Goal: Answer question/provide support: Share knowledge or assist other users

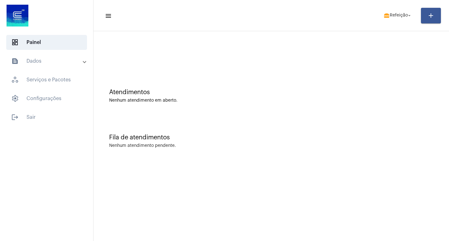
click at [389, 24] on mat-toolbar-row "menu lunch_dining Refeição arrow_drop_down add" at bounding box center [271, 16] width 355 height 20
click at [393, 12] on span "lunch_dining Refeição arrow_drop_down" at bounding box center [398, 15] width 29 height 11
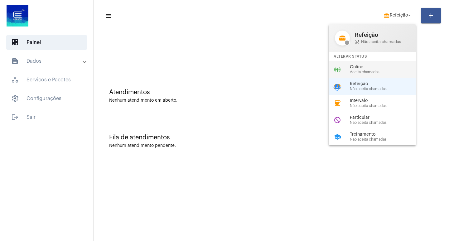
click at [365, 71] on span "Aceita chamadas" at bounding box center [385, 72] width 71 height 4
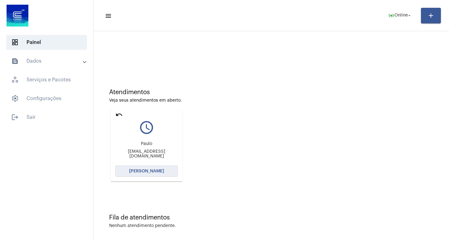
click at [136, 172] on span "[PERSON_NAME]" at bounding box center [146, 171] width 35 height 4
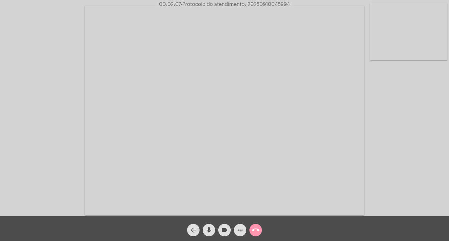
click at [237, 232] on mat-icon "more_horiz" at bounding box center [239, 229] width 7 height 7
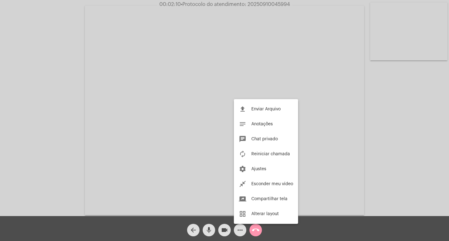
click at [43, 84] on div at bounding box center [224, 120] width 449 height 241
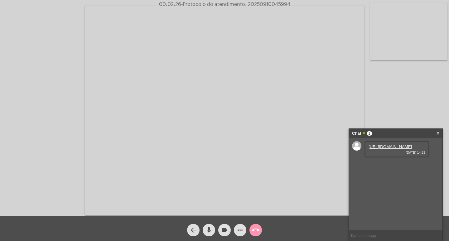
click at [381, 149] on link "[URL][DOMAIN_NAME]" at bounding box center [390, 146] width 43 height 5
click at [206, 231] on mat-icon "mic" at bounding box center [208, 229] width 7 height 7
click at [225, 231] on mat-icon "videocam" at bounding box center [224, 229] width 7 height 7
click at [372, 233] on input "text" at bounding box center [396, 235] width 94 height 11
click at [210, 234] on mat-icon "mic_off" at bounding box center [208, 229] width 7 height 7
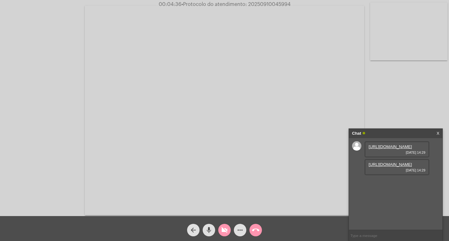
click at [221, 230] on mat-icon "videocam_off" at bounding box center [224, 229] width 7 height 7
click at [225, 230] on mat-icon "videocam" at bounding box center [224, 229] width 7 height 7
click at [225, 230] on mat-icon "videocam_off" at bounding box center [224, 229] width 7 height 7
click at [399, 133] on div "Chat" at bounding box center [389, 133] width 74 height 9
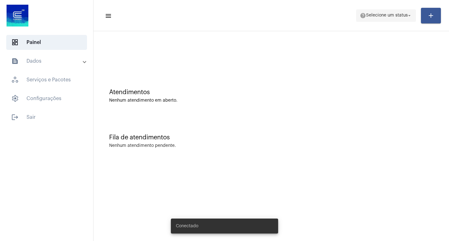
click at [375, 10] on span "help Selecione um status arrow_drop_down" at bounding box center [386, 15] width 52 height 11
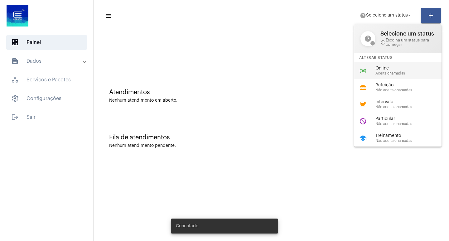
click at [386, 66] on span "Online" at bounding box center [410, 68] width 71 height 5
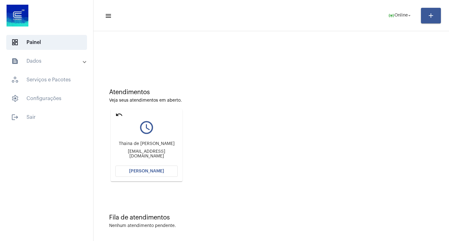
click at [162, 169] on button "[PERSON_NAME]" at bounding box center [146, 171] width 62 height 11
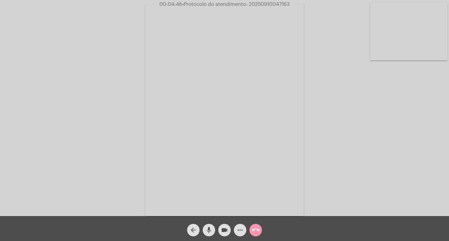
drag, startPoint x: 170, startPoint y: 5, endPoint x: 315, endPoint y: 46, distance: 150.7
click at [300, 6] on div "00:04:46 • Protocolo do atendimento: 20250910047163" at bounding box center [224, 5] width 449 height 6
click at [315, 46] on div "Acessando Câmera e Microfone..." at bounding box center [225, 110] width 448 height 216
click at [260, 5] on span "• Protocolo do atendimento: 20250910047163" at bounding box center [235, 4] width 108 height 5
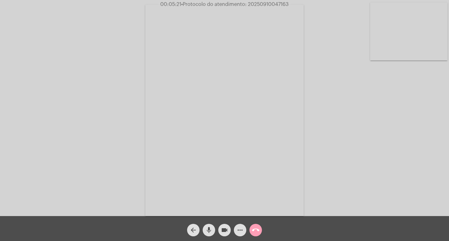
click at [256, 228] on mat-icon "call_end" at bounding box center [255, 229] width 7 height 7
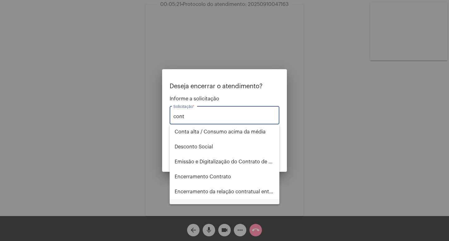
click at [234, 199] on span "Informações - Contraditório / Defesa de infração" at bounding box center [225, 206] width 100 height 15
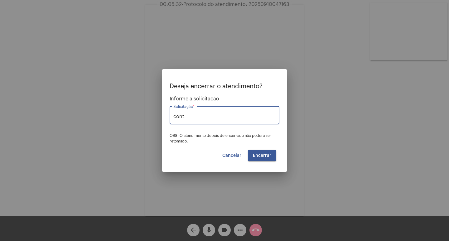
type input "Informações - Contraditório / Defesa de infração"
click at [259, 156] on span "Encerrar" at bounding box center [262, 155] width 18 height 4
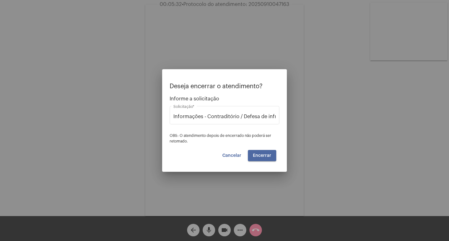
click at [257, 156] on span "Encerrar" at bounding box center [262, 155] width 18 height 4
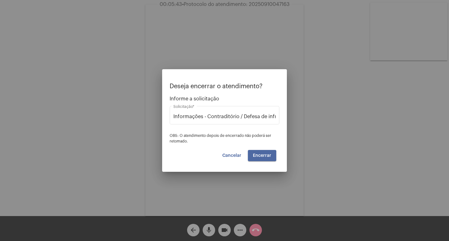
click at [257, 156] on span "Encerrar" at bounding box center [262, 155] width 18 height 4
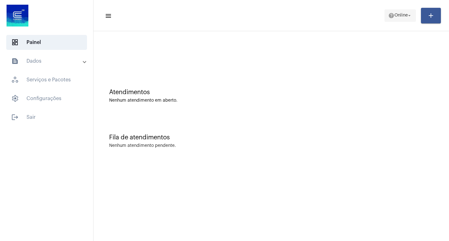
click at [402, 14] on span "Online" at bounding box center [400, 15] width 13 height 4
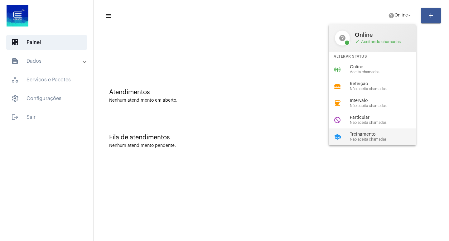
click at [380, 133] on span "Treinamento" at bounding box center [385, 134] width 71 height 5
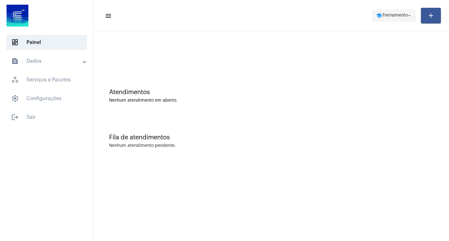
click at [388, 14] on span "Treinamento" at bounding box center [395, 15] width 26 height 4
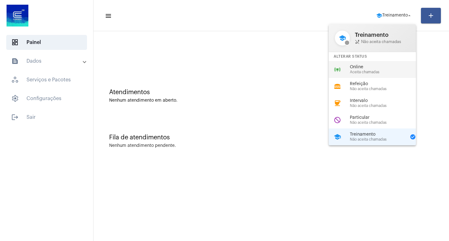
click at [373, 66] on span "Online" at bounding box center [385, 67] width 71 height 5
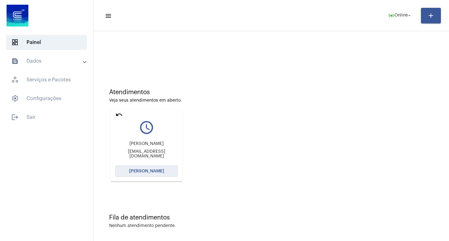
click at [141, 170] on span "[PERSON_NAME]" at bounding box center [146, 171] width 35 height 4
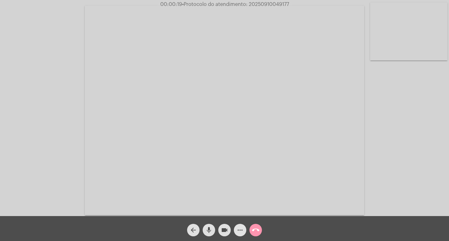
click at [237, 232] on mat-icon "more_horiz" at bounding box center [239, 229] width 7 height 7
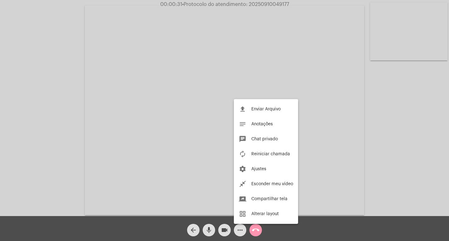
click at [179, 120] on div at bounding box center [224, 120] width 449 height 241
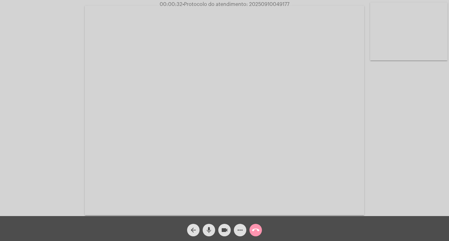
click at [210, 231] on mat-icon "mic" at bounding box center [208, 229] width 7 height 7
click at [206, 226] on mat-icon "mic_off" at bounding box center [208, 229] width 7 height 7
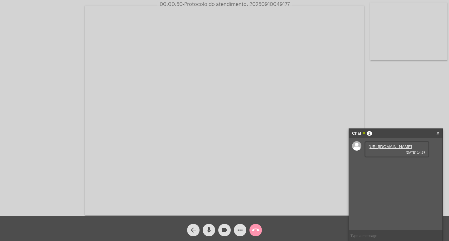
click at [211, 232] on mat-icon "mic" at bounding box center [208, 229] width 7 height 7
click at [207, 230] on mat-icon "mic_off" at bounding box center [208, 229] width 7 height 7
click at [223, 230] on mat-icon "videocam" at bounding box center [224, 229] width 7 height 7
click at [207, 231] on mat-icon "mic" at bounding box center [208, 229] width 7 height 7
click at [203, 225] on div "mic_off" at bounding box center [209, 229] width 16 height 16
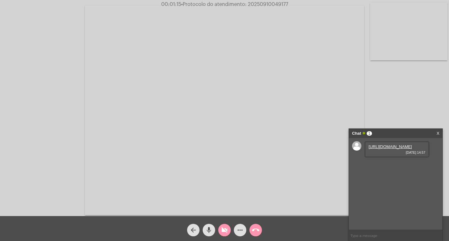
click at [211, 232] on mat-icon "mic" at bounding box center [208, 229] width 7 height 7
click at [212, 231] on mat-icon "mic_off" at bounding box center [208, 229] width 7 height 7
click at [225, 233] on mat-icon "videocam_off" at bounding box center [224, 229] width 7 height 7
click at [393, 149] on link "https://neft-transfer-bucket.s3.amazonaws.com/temp-db73e8b4-b0bf-35ef-d38f-3308…" at bounding box center [390, 146] width 43 height 5
click at [378, 167] on link "https://neft-transfer-bucket.s3.amazonaws.com/temp-e2d40fb4-d3da-65ea-ef28-107e…" at bounding box center [390, 164] width 43 height 5
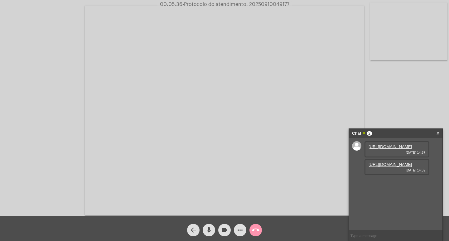
click at [264, 3] on span "• Protocolo do atendimento: 20250910049177" at bounding box center [235, 4] width 107 height 5
copy span "20250910049177"
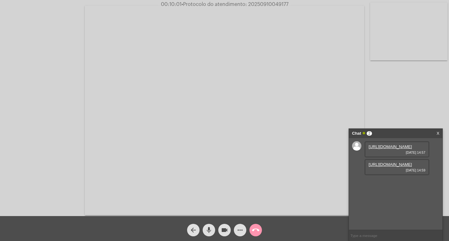
click at [391, 132] on div "Chat 2" at bounding box center [389, 133] width 74 height 9
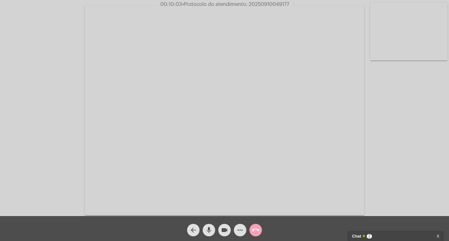
click at [257, 227] on mat-icon "call_end" at bounding box center [255, 229] width 7 height 7
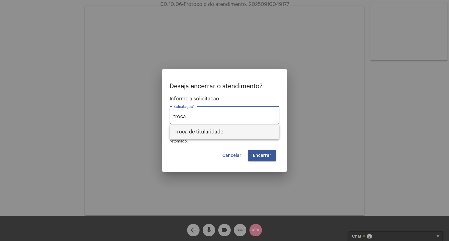
click at [205, 133] on span "Troca de titularidade" at bounding box center [225, 131] width 100 height 15
type input "Troca de titularidade"
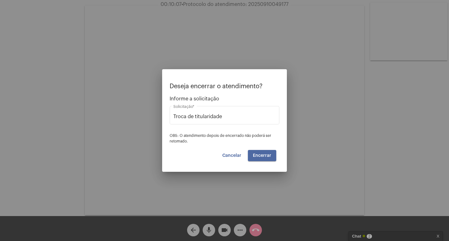
click at [274, 158] on button "Encerrar" at bounding box center [262, 155] width 28 height 11
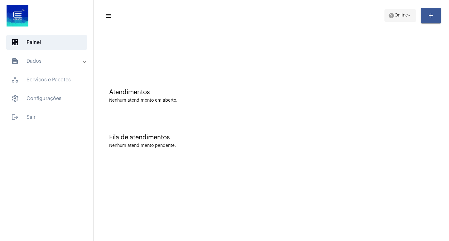
click at [397, 15] on span "Online" at bounding box center [400, 15] width 13 height 4
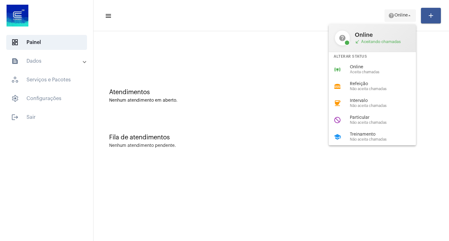
click at [397, 15] on div at bounding box center [224, 120] width 449 height 241
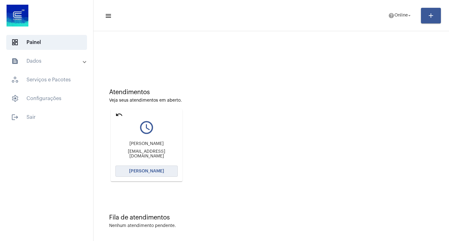
click at [134, 174] on button "[PERSON_NAME]" at bounding box center [146, 171] width 62 height 11
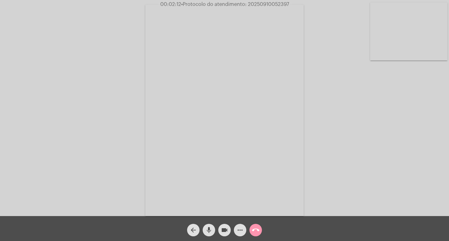
click at [211, 231] on mat-icon "mic" at bounding box center [208, 229] width 7 height 7
click at [229, 232] on button "videocam" at bounding box center [224, 230] width 12 height 12
click at [212, 226] on mat-icon "mic_off" at bounding box center [208, 229] width 7 height 7
click at [221, 227] on mat-icon "videocam_off" at bounding box center [224, 229] width 7 height 7
click at [272, 7] on span "• Protocolo do atendimento: 20250910052397" at bounding box center [236, 4] width 108 height 5
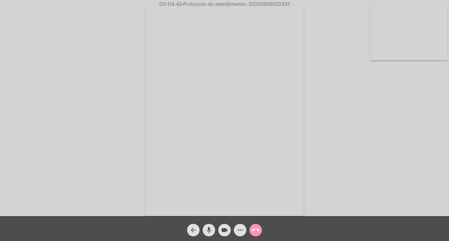
click at [272, 7] on span "• Protocolo do atendimento: 20250910052397" at bounding box center [236, 4] width 108 height 5
click at [256, 234] on mat-icon "call_end" at bounding box center [255, 229] width 7 height 7
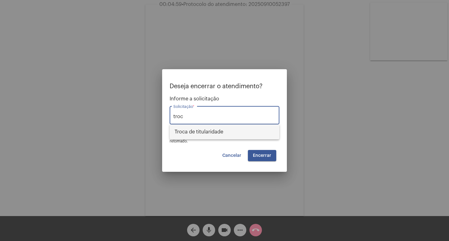
click at [215, 128] on span "Troca de titularidade" at bounding box center [225, 131] width 100 height 15
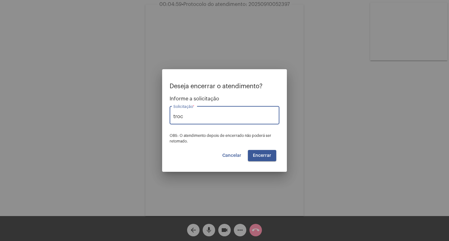
type input "Troca de titularidade"
click at [266, 158] on button "Encerrar" at bounding box center [262, 155] width 28 height 11
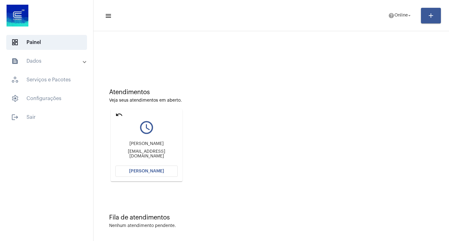
click at [165, 171] on button "[PERSON_NAME]" at bounding box center [146, 171] width 62 height 11
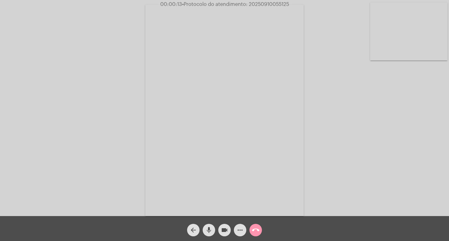
click at [432, 145] on div "Acessando Câmera e Microfone..." at bounding box center [225, 110] width 448 height 216
click at [211, 231] on mat-icon "mic" at bounding box center [208, 229] width 7 height 7
click at [224, 229] on mat-icon "videocam" at bounding box center [224, 229] width 7 height 7
click at [212, 228] on mat-icon "mic_off" at bounding box center [208, 229] width 7 height 7
click at [223, 229] on mat-icon "videocam_off" at bounding box center [224, 229] width 7 height 7
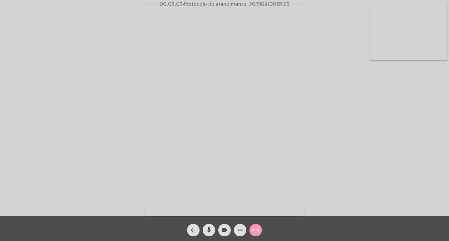
click at [336, 92] on div "Acessando Câmera e Microfone..." at bounding box center [225, 110] width 448 height 216
click at [257, 2] on span "00:09:04 • Protocolo do atendimento: 20250910055125" at bounding box center [224, 4] width 135 height 6
click at [259, 235] on span "call_end" at bounding box center [255, 230] width 7 height 12
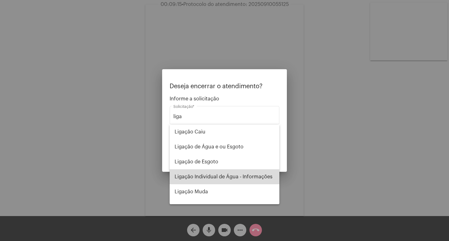
click at [242, 171] on span "Ligação Individual de Água - Informações" at bounding box center [225, 176] width 100 height 15
type input "Ligação Individual de Água - Informações"
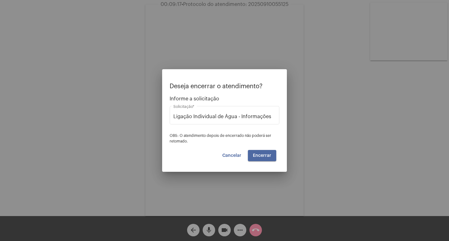
click at [263, 155] on span "Encerrar" at bounding box center [262, 155] width 18 height 4
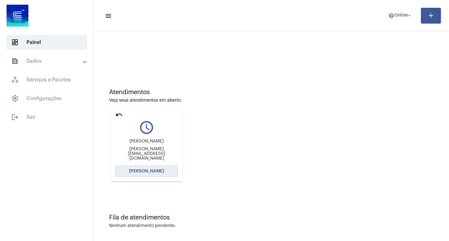
click at [154, 169] on button "[PERSON_NAME]" at bounding box center [146, 171] width 62 height 11
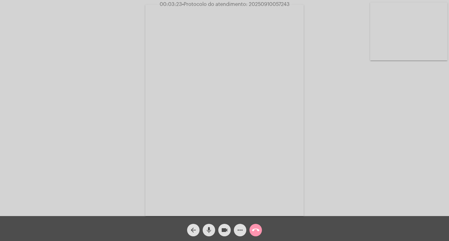
click at [259, 68] on video at bounding box center [224, 110] width 158 height 211
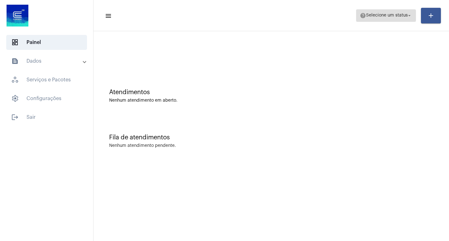
click at [384, 18] on span "help Selecione um status arrow_drop_down" at bounding box center [386, 15] width 52 height 11
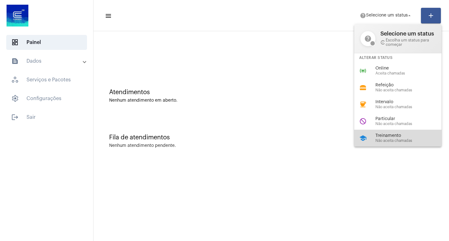
click at [387, 139] on span "Não aceita chamadas" at bounding box center [410, 141] width 71 height 4
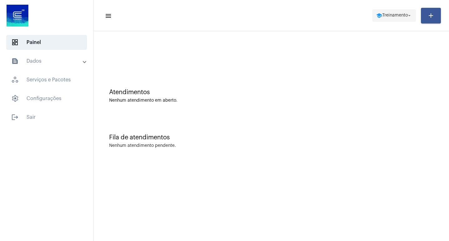
click at [384, 19] on span "school Treinamento arrow_drop_down" at bounding box center [394, 15] width 36 height 11
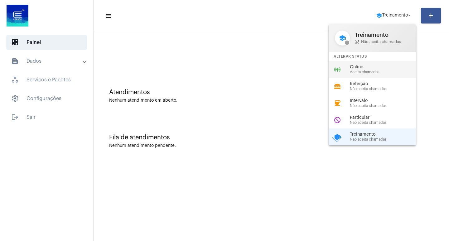
click at [352, 71] on span "Aceita chamadas" at bounding box center [385, 72] width 71 height 4
